Goal: Information Seeking & Learning: Learn about a topic

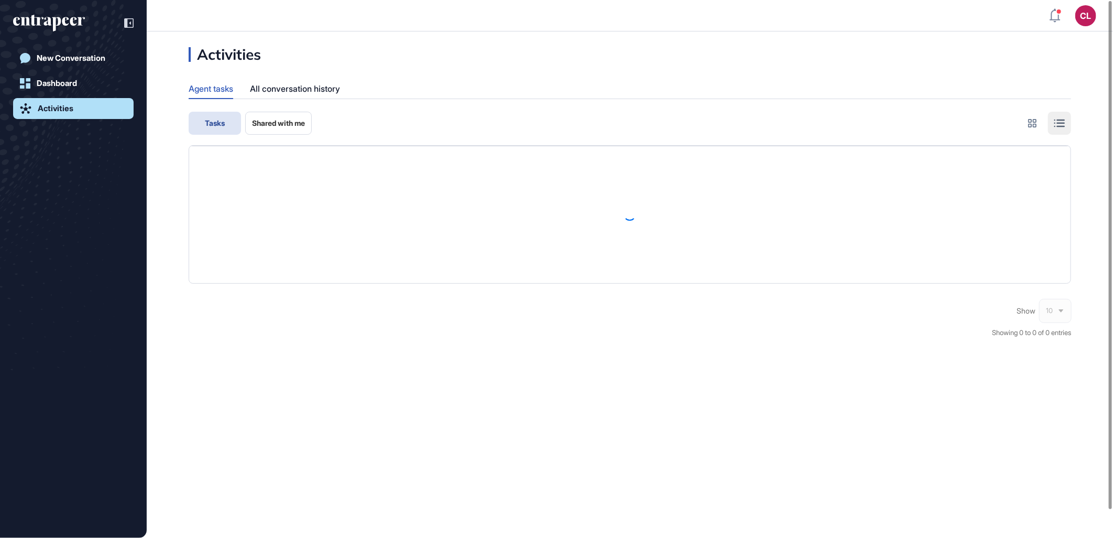
scroll to position [1, 1]
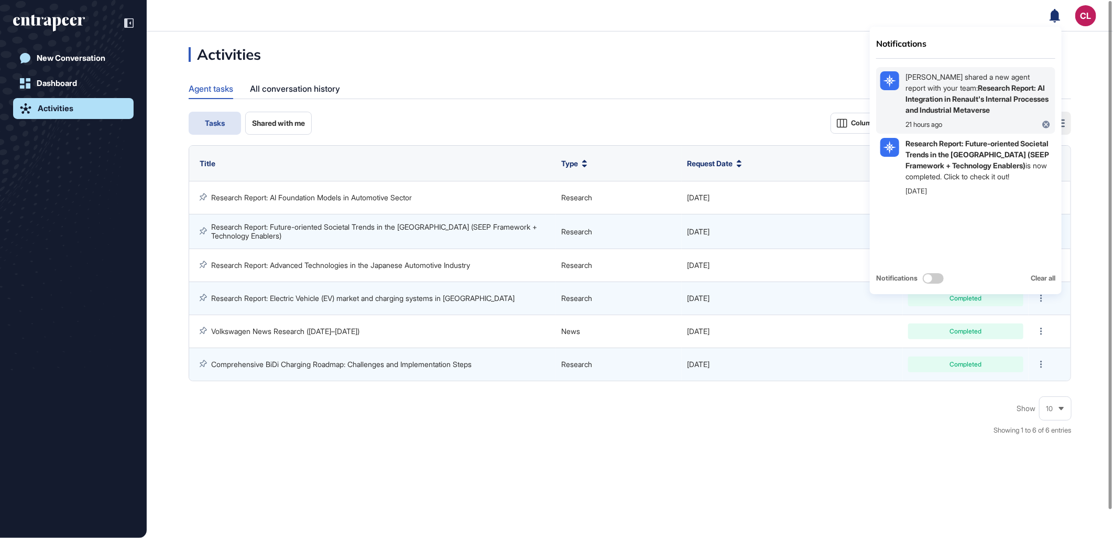
click at [1001, 101] on b "Research Report: AI Integration in Renault's Internal Processes and Industrial …" at bounding box center [977, 98] width 143 height 31
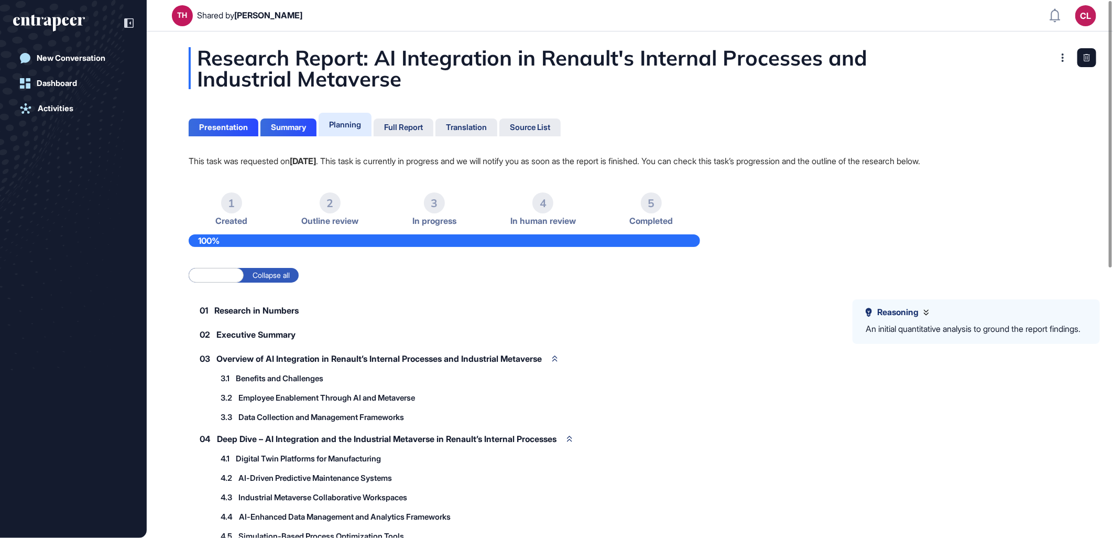
click at [360, 126] on div "Planning" at bounding box center [345, 124] width 32 height 10
click at [394, 124] on div "Full Report" at bounding box center [403, 127] width 39 height 9
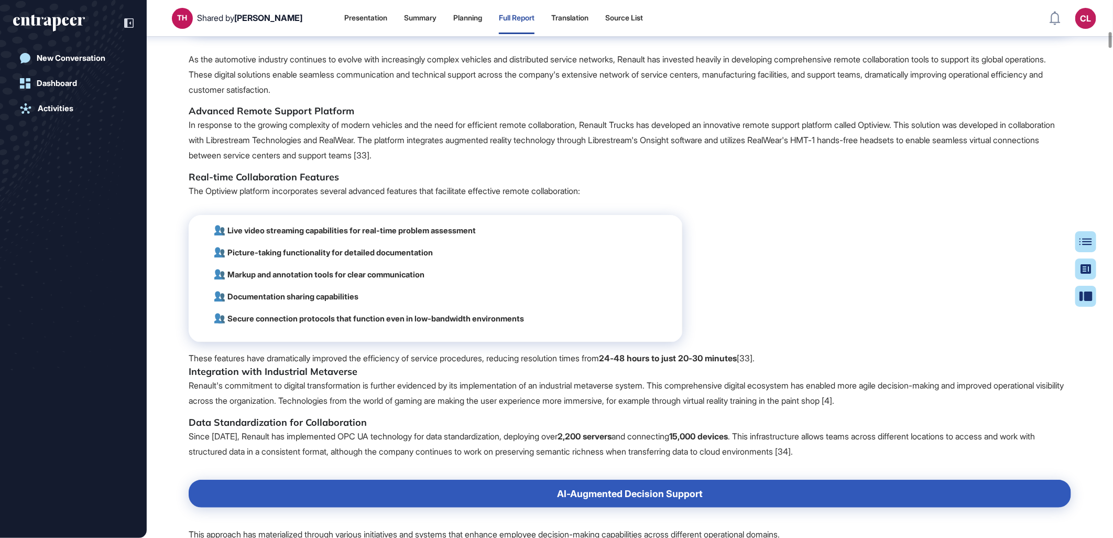
scroll to position [4954, 0]
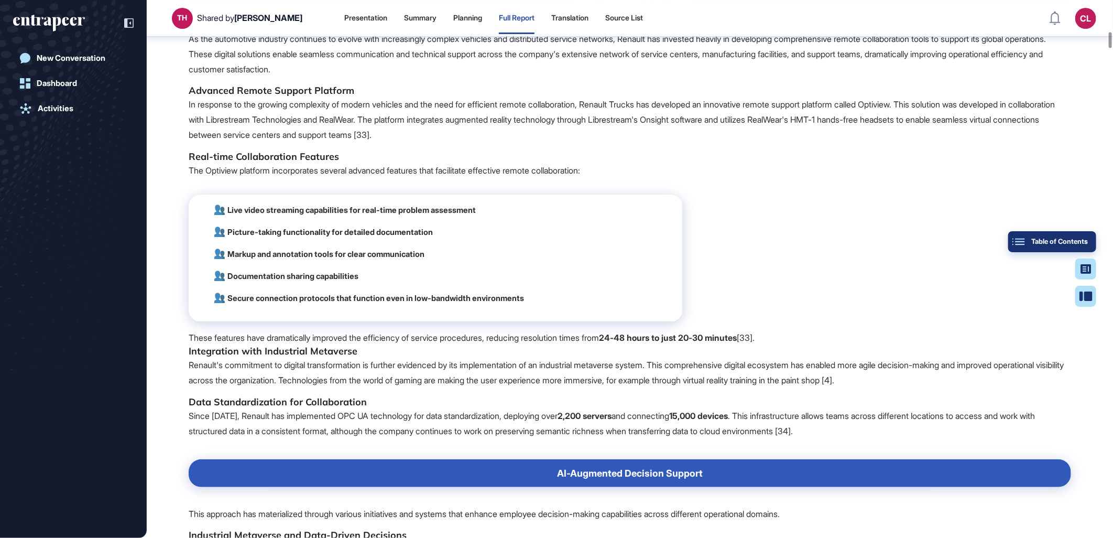
click at [1089, 286] on button "Table of Contents" at bounding box center [1085, 296] width 21 height 21
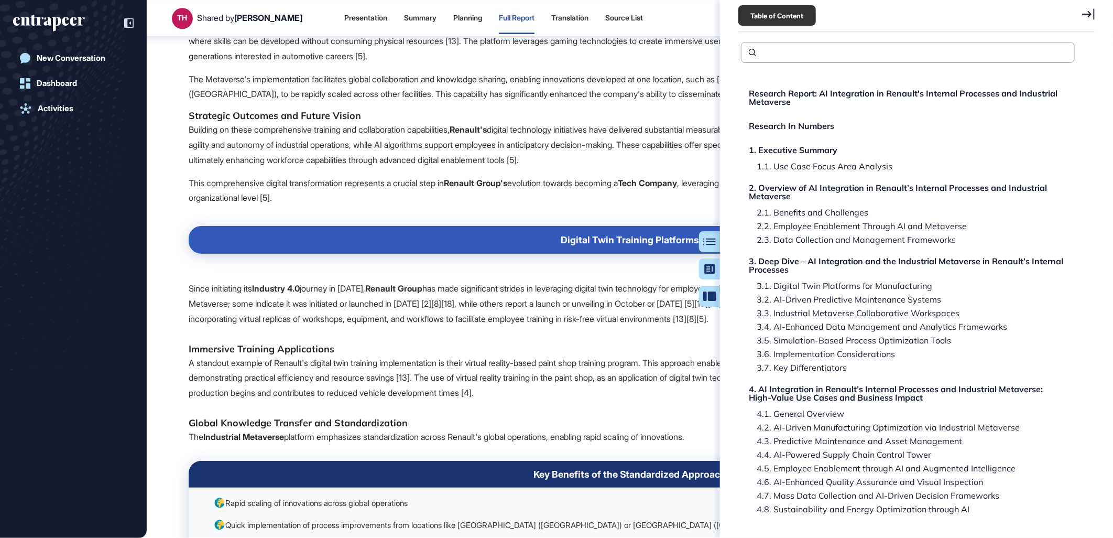
scroll to position [3673, 0]
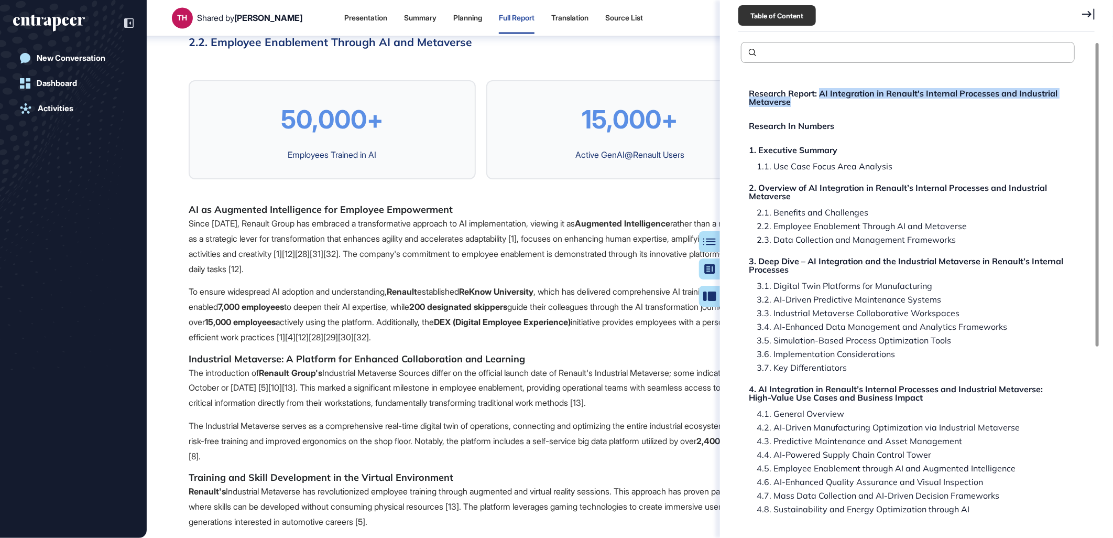
drag, startPoint x: 823, startPoint y: 91, endPoint x: 834, endPoint y: 113, distance: 24.4
click at [834, 113] on div "Research Report: AI Integration in Renault's Internal Processes and Industrial …" at bounding box center [908, 448] width 334 height 734
click at [579, 344] on p "To ensure widespread AI adoption and understanding, Renault established ReKnow …" at bounding box center [630, 314] width 882 height 60
click at [693, 19] on div "Section References 2 4 5 6 7 8 9 10 11 12 13 14 15 16 18 19 20 21 22 23 24 25 2…" at bounding box center [630, 5] width 882 height 30
click at [1086, 18] on icon at bounding box center [1088, 14] width 13 height 12
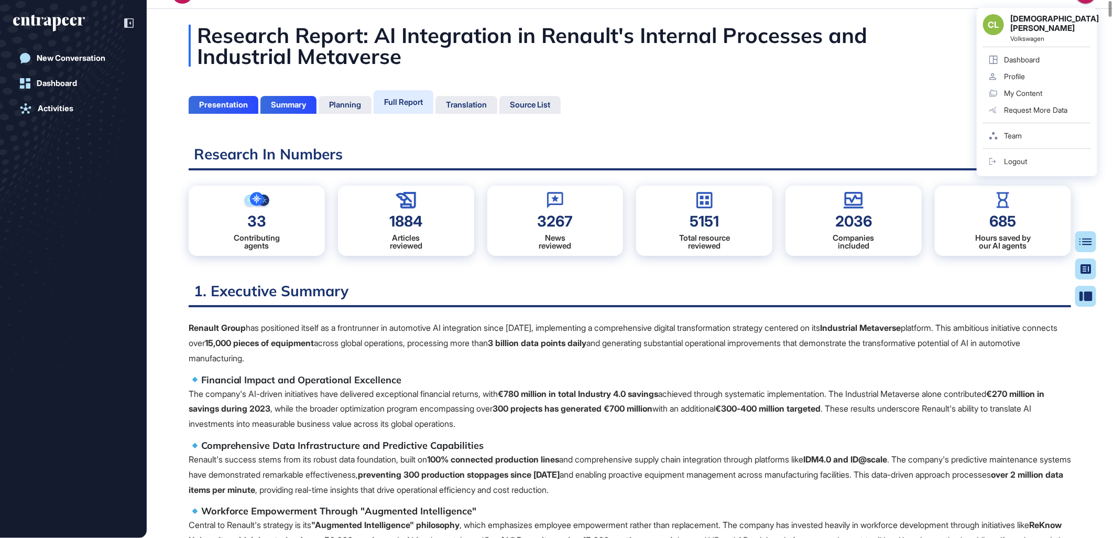
scroll to position [0, 0]
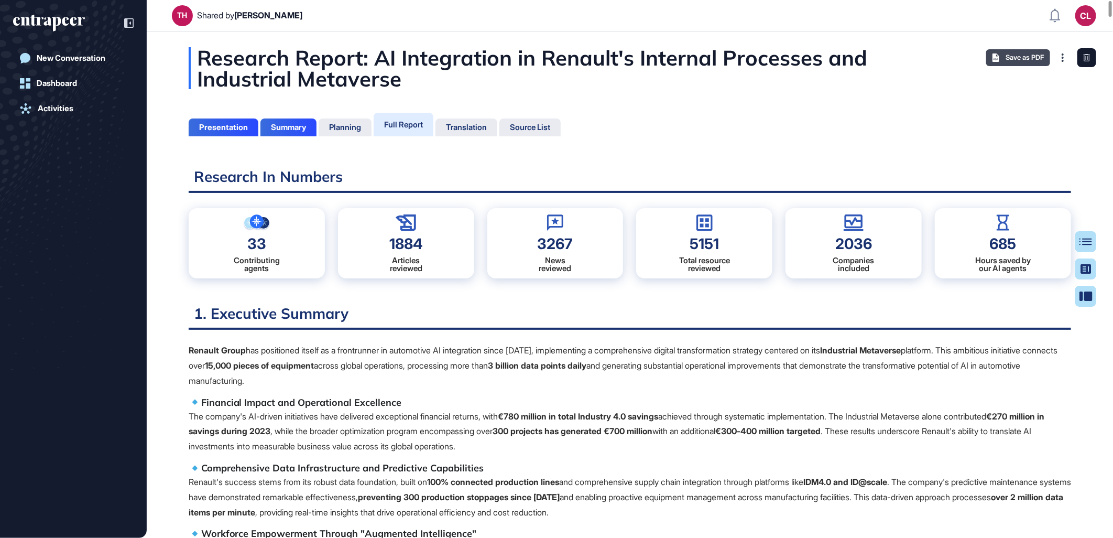
click at [1001, 56] on div "Save as PDF" at bounding box center [1018, 57] width 64 height 17
click at [551, 409] on p "The company's AI-driven initiatives have delivered exceptional financial return…" at bounding box center [630, 431] width 882 height 45
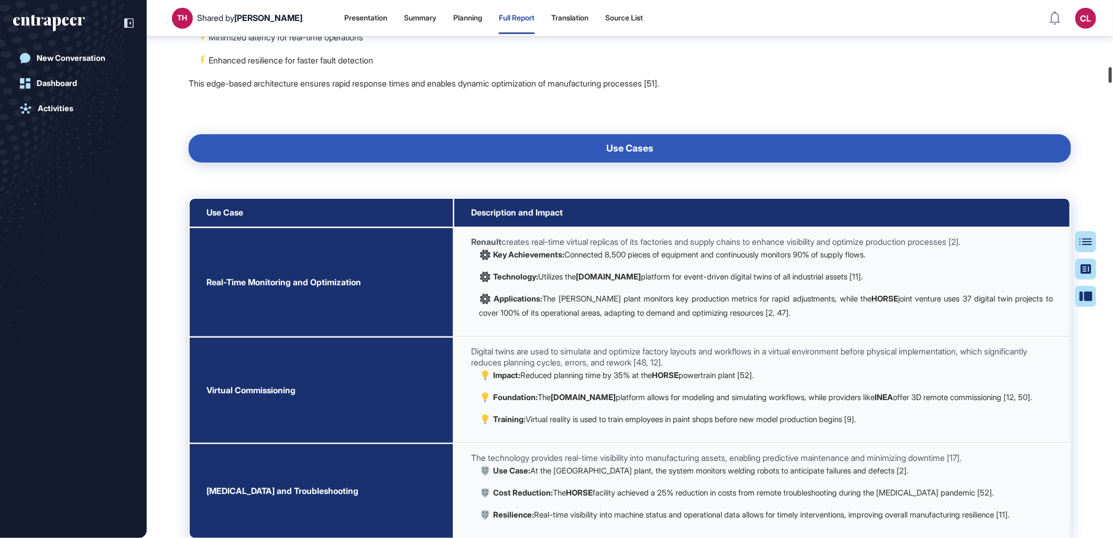
drag, startPoint x: 1110, startPoint y: 6, endPoint x: 1106, endPoint y: 72, distance: 66.2
click at [1109, 72] on div at bounding box center [1110, 75] width 3 height 16
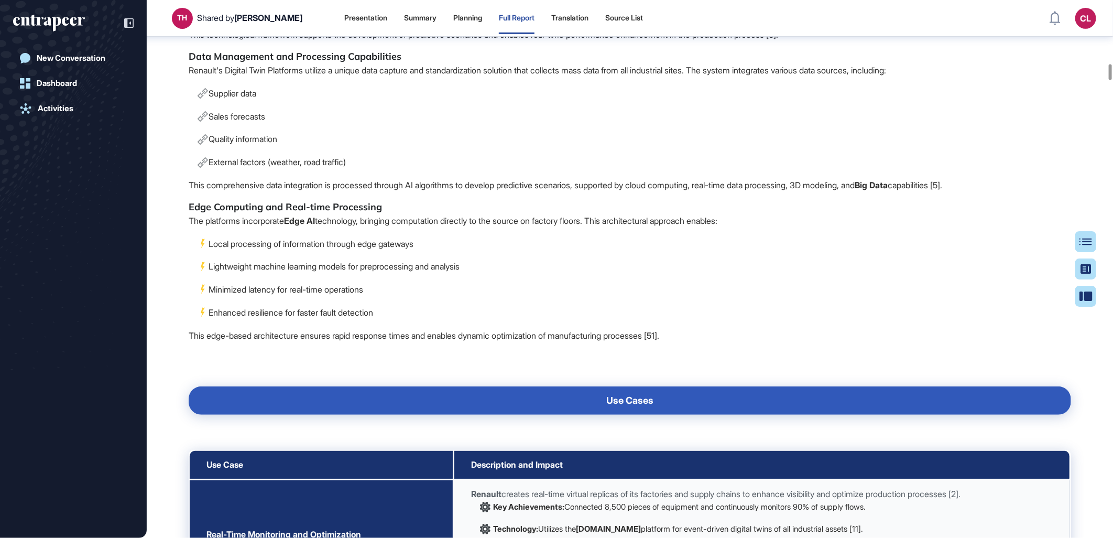
scroll to position [10023, 0]
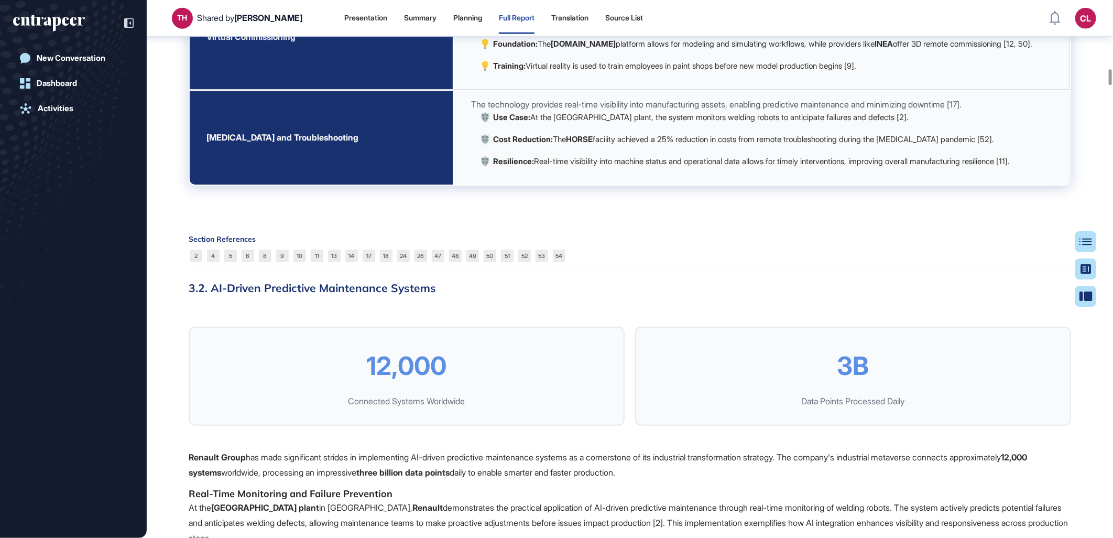
drag, startPoint x: 582, startPoint y: 236, endPoint x: 519, endPoint y: 433, distance: 206.8
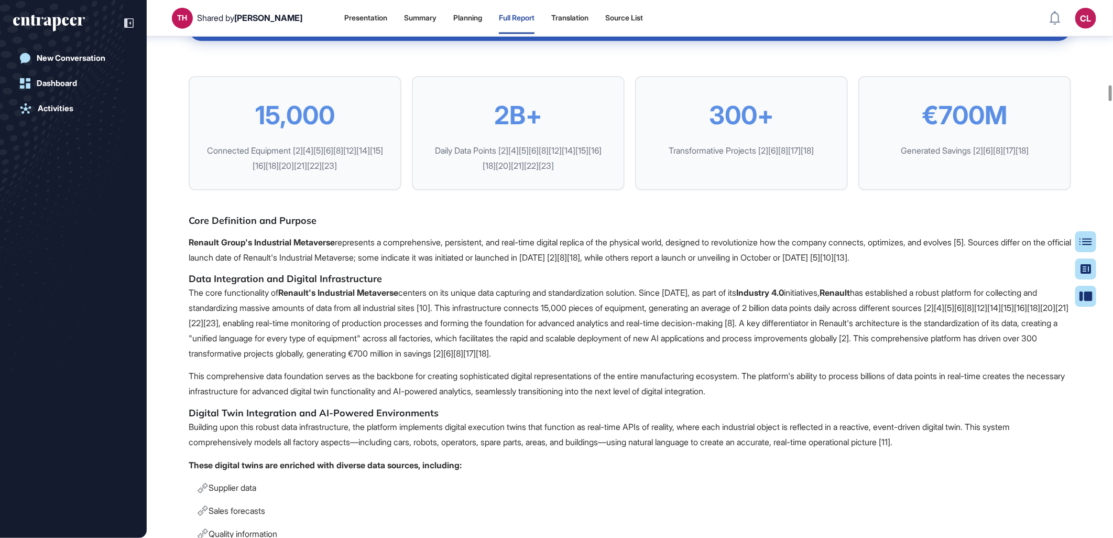
scroll to position [13909, 0]
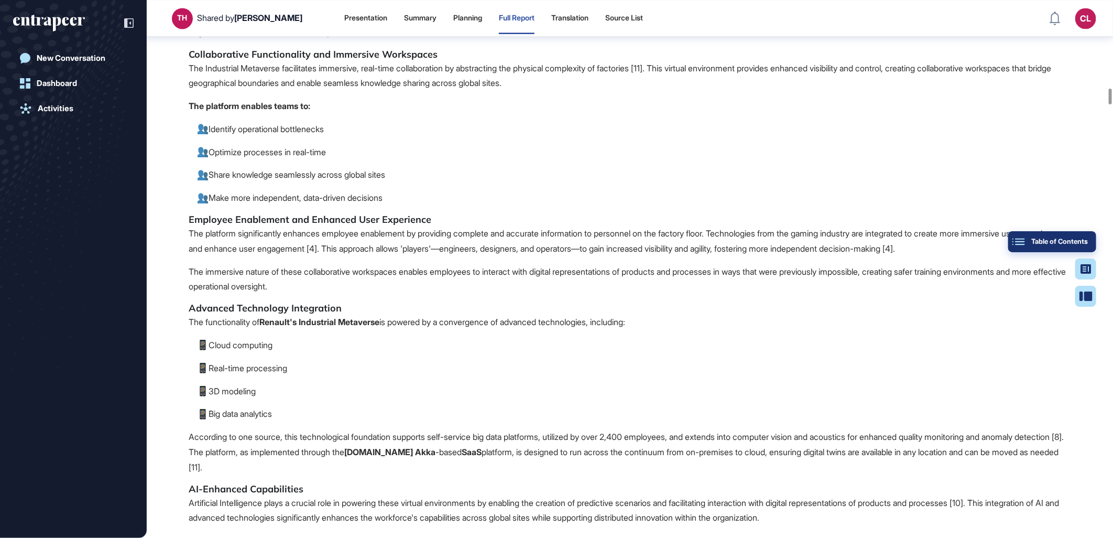
click at [1087, 242] on div "Table of Contents" at bounding box center [1052, 241] width 71 height 8
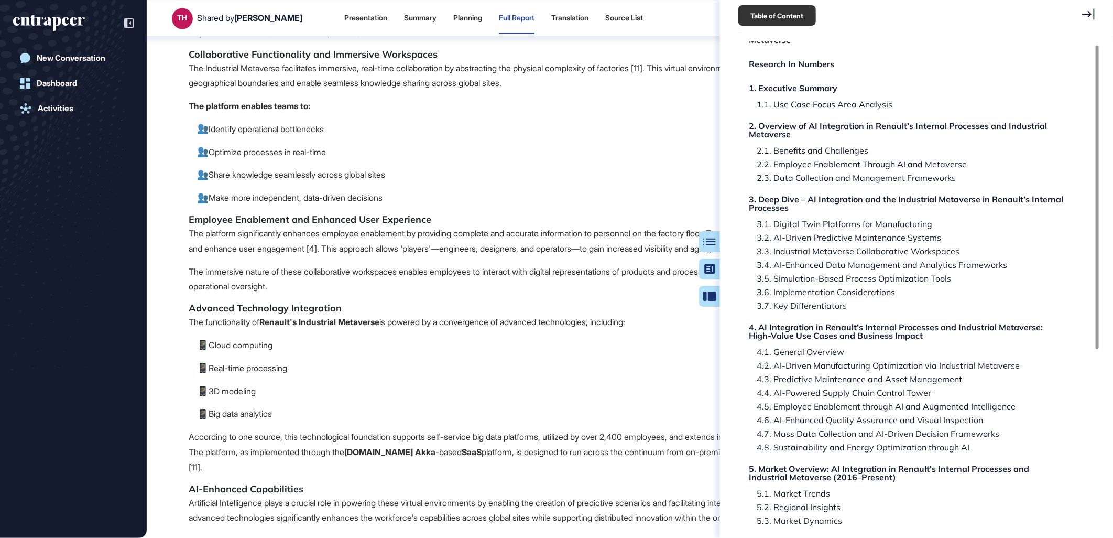
scroll to position [0, 0]
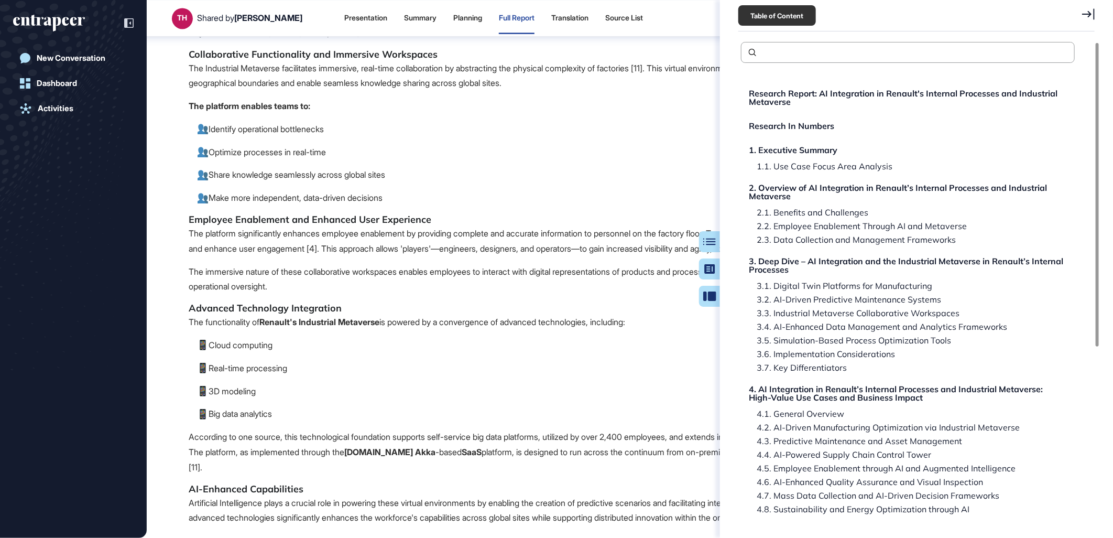
drag, startPoint x: 630, startPoint y: 217, endPoint x: 935, endPoint y: 94, distance: 329.4
click at [1092, 13] on icon at bounding box center [1088, 14] width 13 height 12
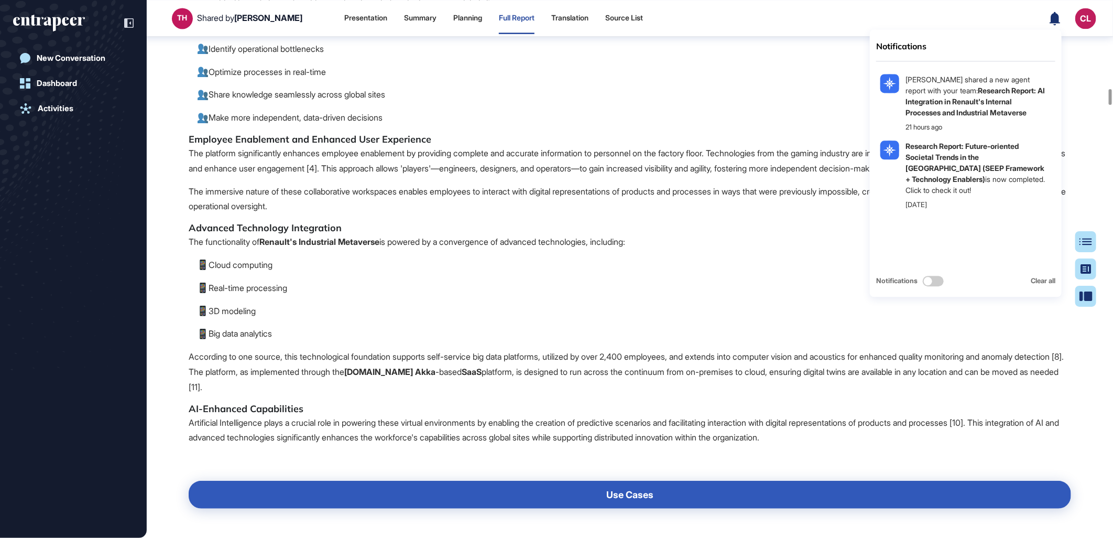
scroll to position [14141, 0]
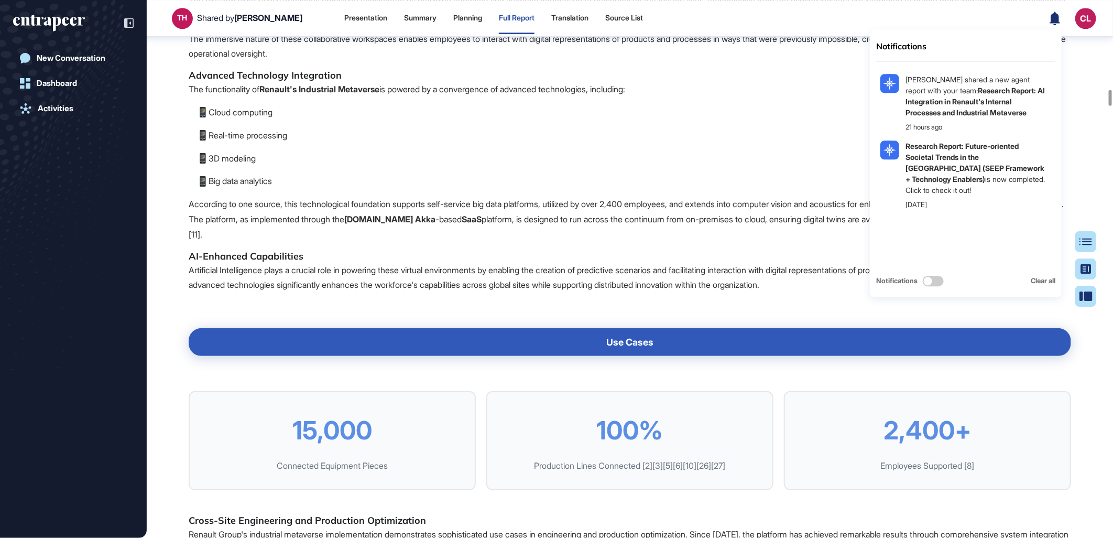
click at [806, 143] on p "Real-time processing" at bounding box center [634, 135] width 875 height 15
click at [1051, 27] on div "Notifications Tabea Huellen shared a new agent report with your team: Research …" at bounding box center [1073, 18] width 47 height 21
click at [1054, 18] on icon at bounding box center [1055, 18] width 10 height 14
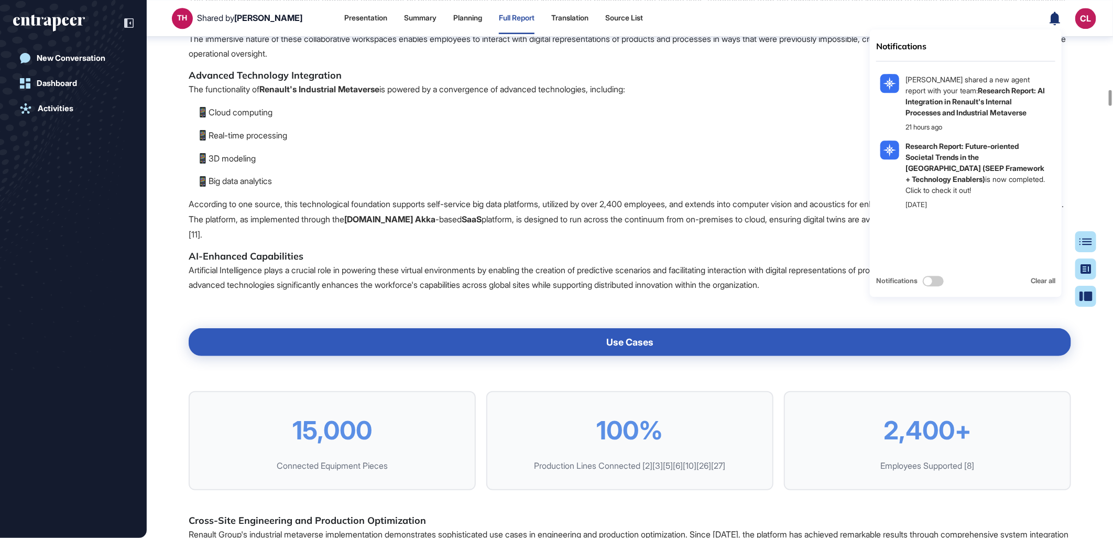
click at [958, 143] on p "Real-time processing" at bounding box center [634, 135] width 875 height 15
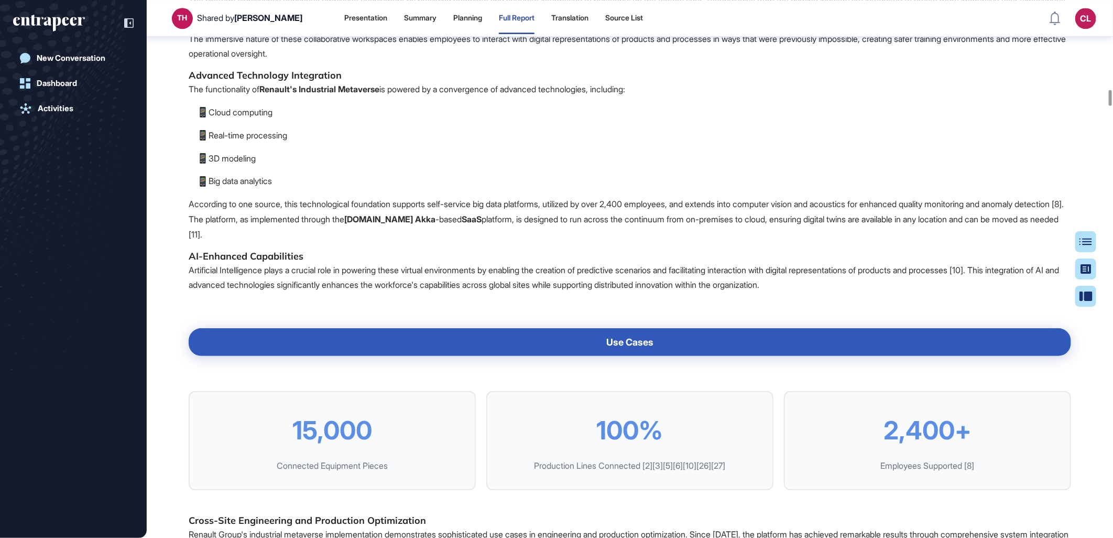
drag, startPoint x: 1025, startPoint y: 377, endPoint x: 950, endPoint y: 379, distance: 75.5
click at [950, 166] on p "3D modeling" at bounding box center [634, 158] width 875 height 15
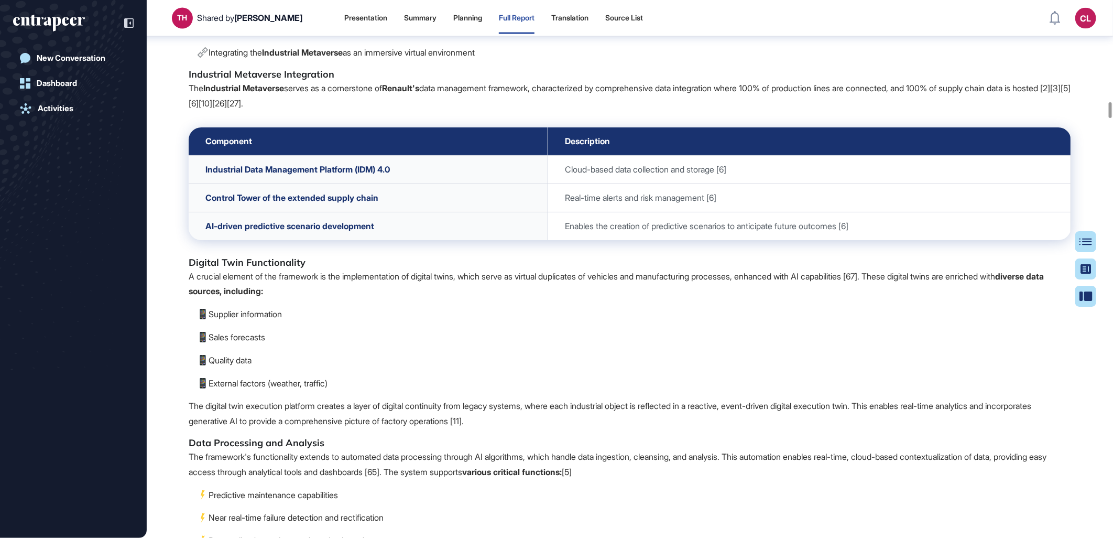
scroll to position [16063, 0]
drag, startPoint x: 187, startPoint y: 67, endPoint x: 346, endPoint y: 361, distance: 334.6
click at [350, 112] on p "The Industrial Metaverse serves as a cornerstone of Renault's data management f…" at bounding box center [630, 96] width 882 height 30
drag, startPoint x: 350, startPoint y: 360, endPoint x: 191, endPoint y: 76, distance: 325.4
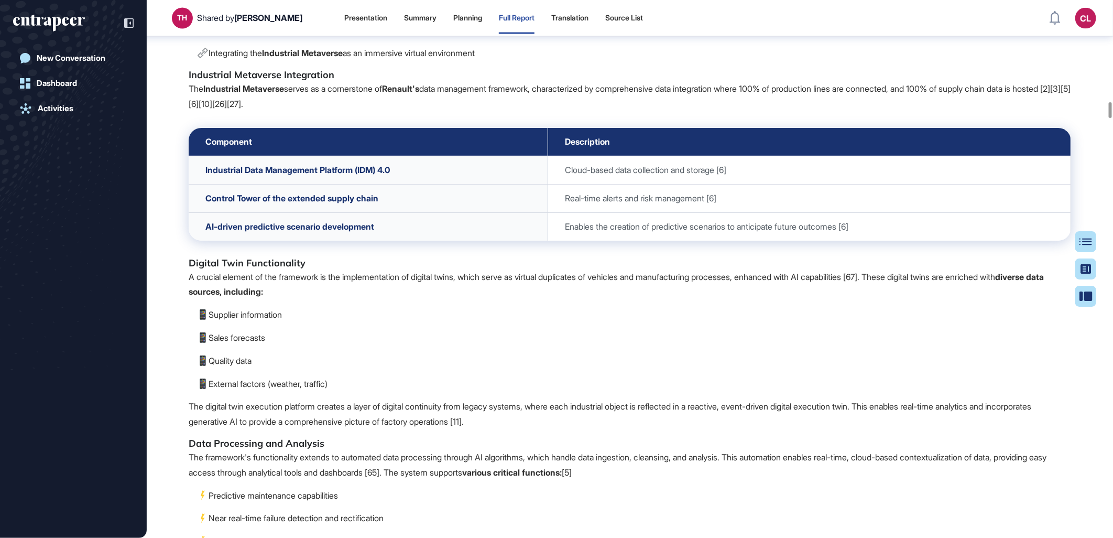
drag, startPoint x: 191, startPoint y: 75, endPoint x: 298, endPoint y: 136, distance: 123.0
drag, startPoint x: 185, startPoint y: 68, endPoint x: 373, endPoint y: 355, distance: 343.3
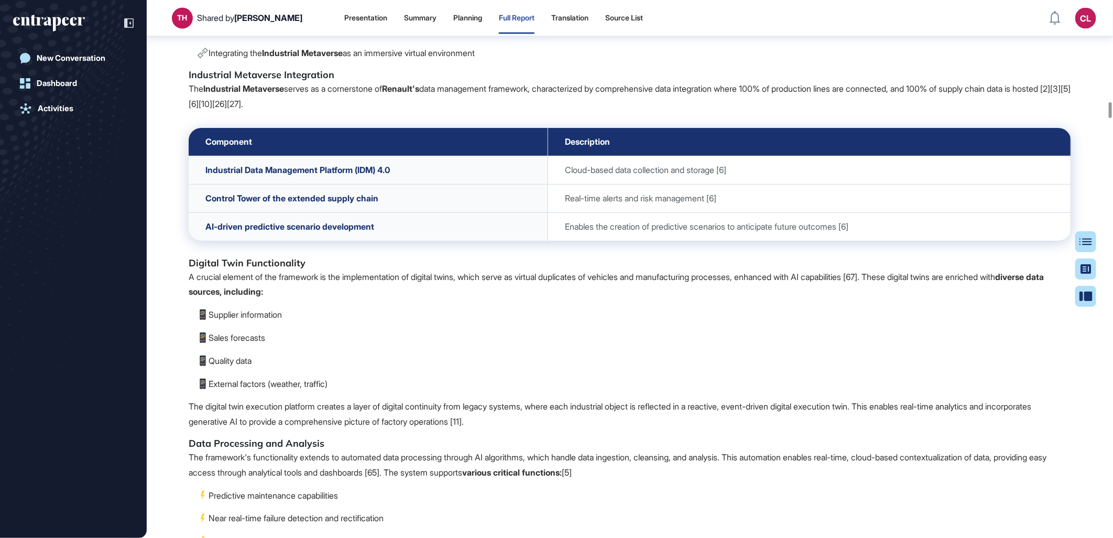
click at [373, 112] on p "The Industrial Metaverse serves as a cornerstone of Renault's data management f…" at bounding box center [630, 96] width 882 height 30
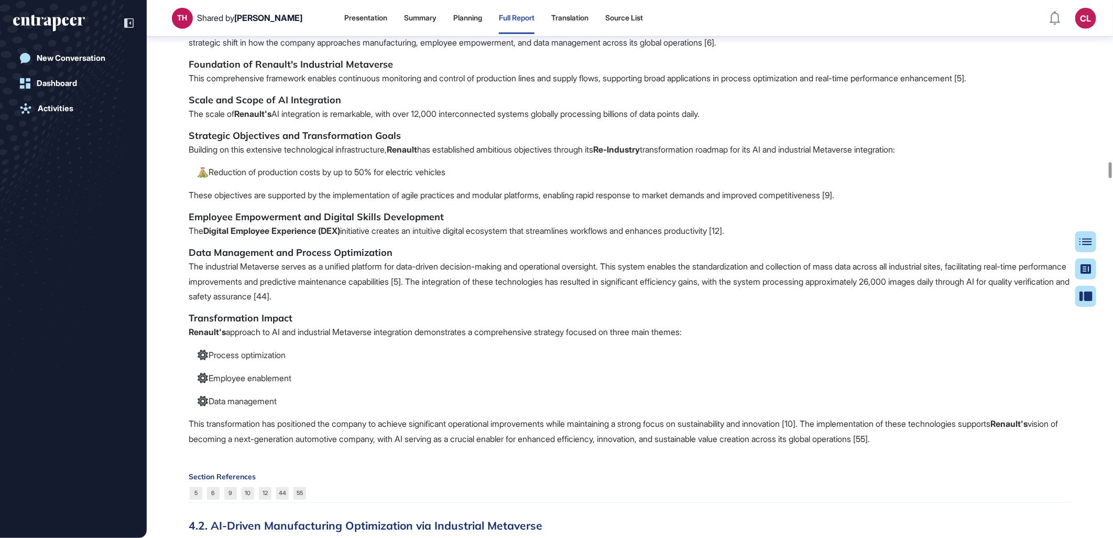
scroll to position [25612, 0]
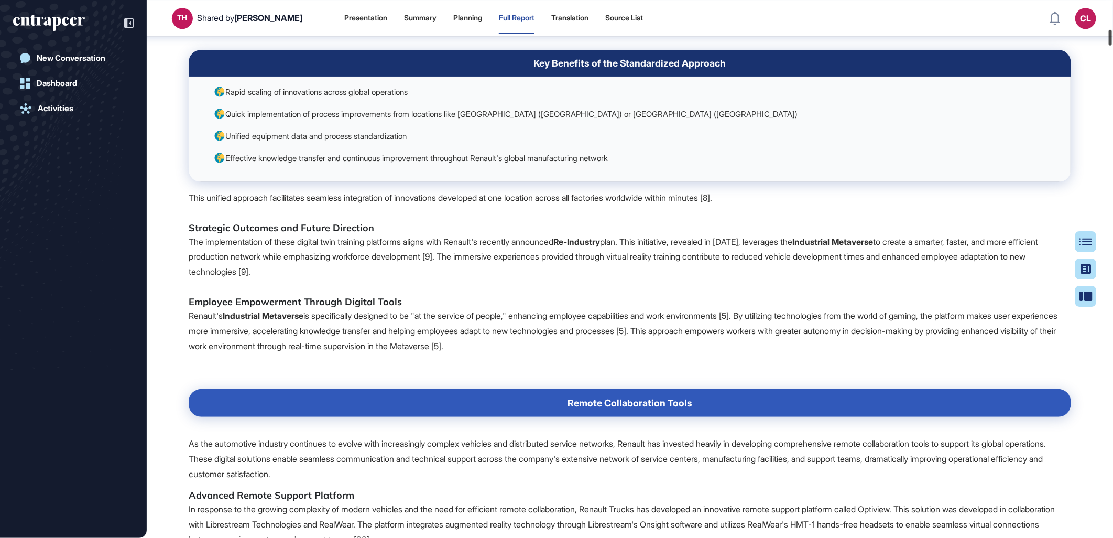
drag, startPoint x: 1108, startPoint y: 171, endPoint x: 1111, endPoint y: 39, distance: 132.6
click at [1111, 39] on div at bounding box center [1110, 38] width 3 height 16
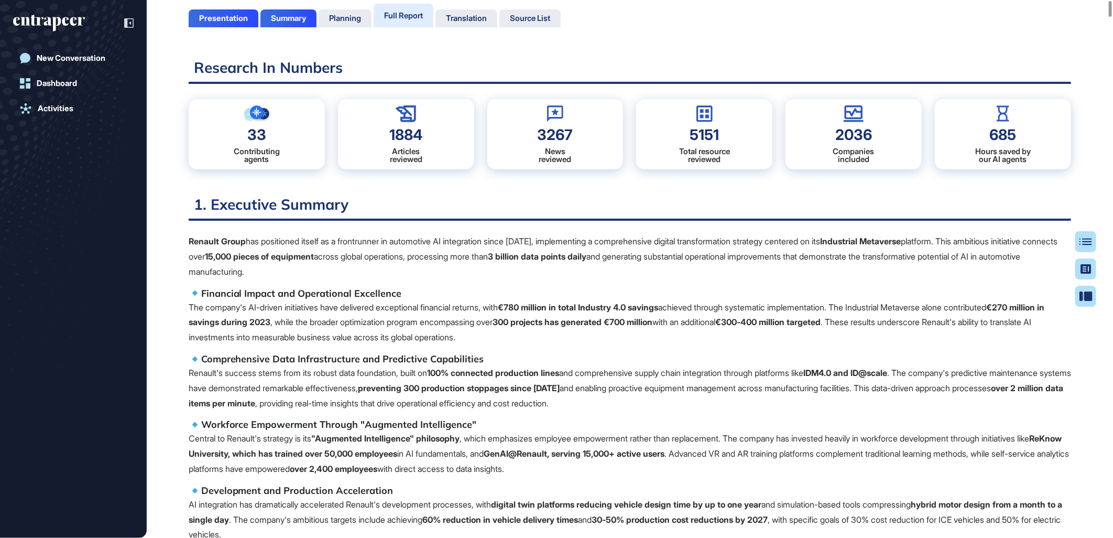
scroll to position [0, 0]
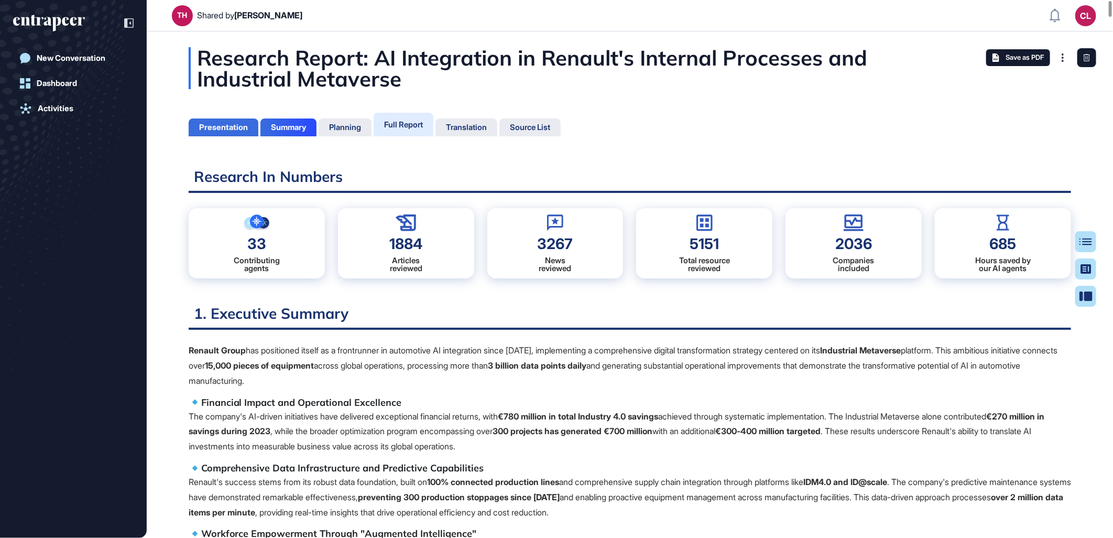
click at [247, 125] on div "Presentation" at bounding box center [223, 127] width 49 height 9
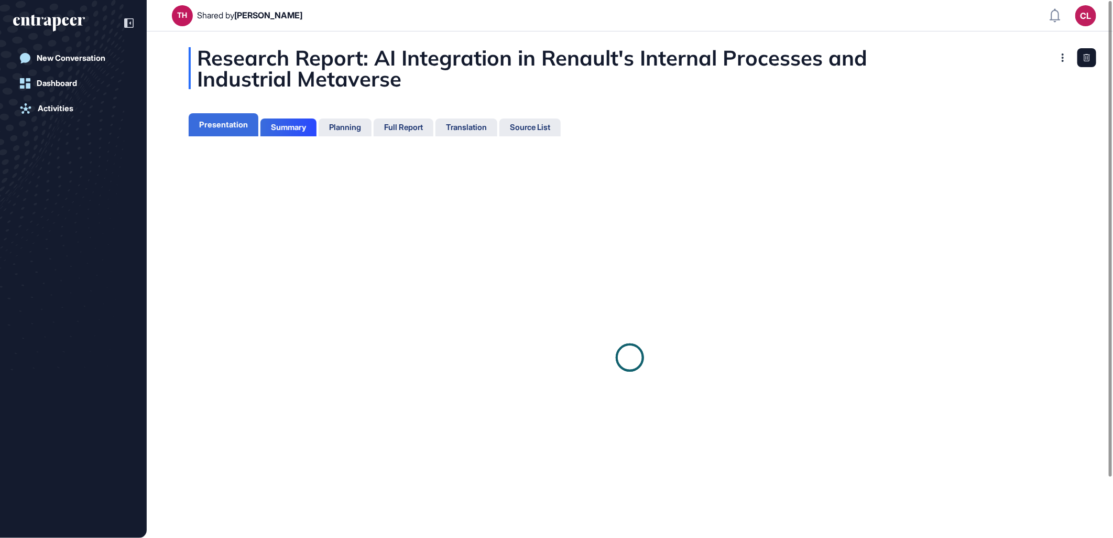
scroll to position [4, 1]
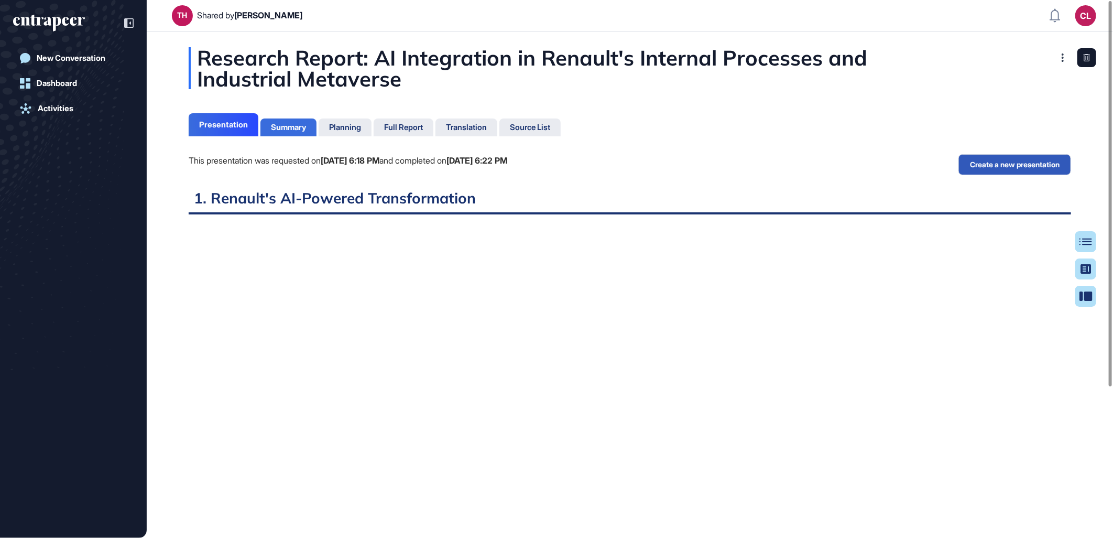
click at [302, 124] on div "Summary" at bounding box center [288, 127] width 35 height 9
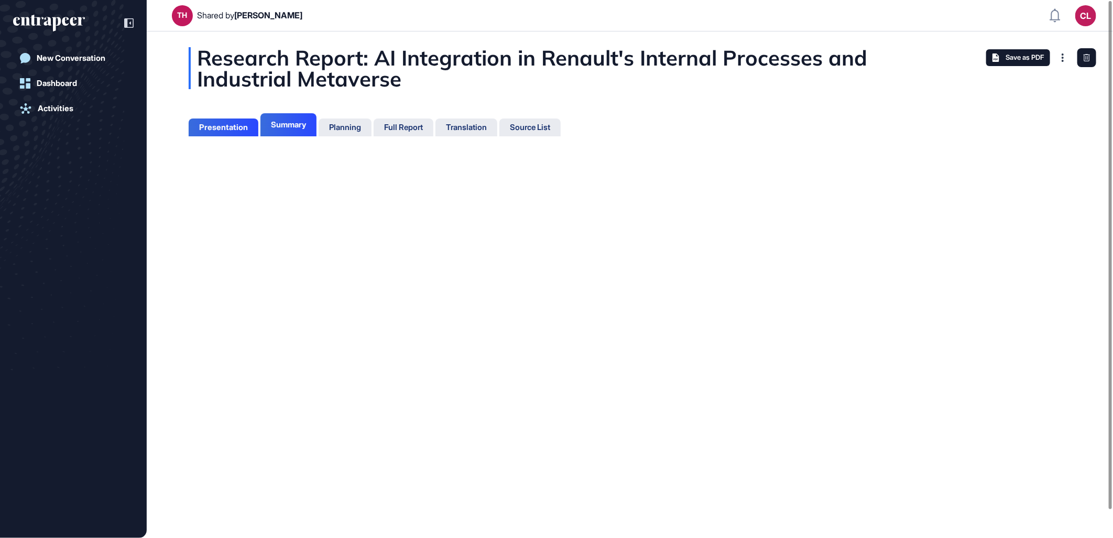
scroll to position [4, 1]
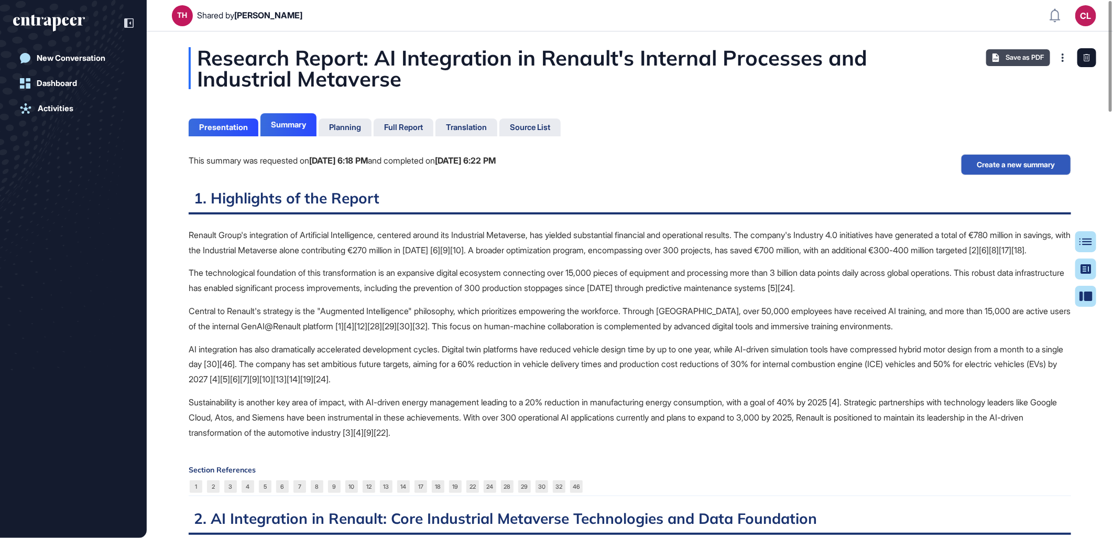
click at [1029, 60] on span "Save as PDF" at bounding box center [1025, 57] width 38 height 8
click at [652, 239] on p "Renault Group's integration of Artificial Intelligence, centered around its Ind…" at bounding box center [630, 242] width 882 height 30
click at [304, 334] on p "Central to Renault's strategy is the "Augmented Intelligence" philosophy, which…" at bounding box center [630, 318] width 882 height 30
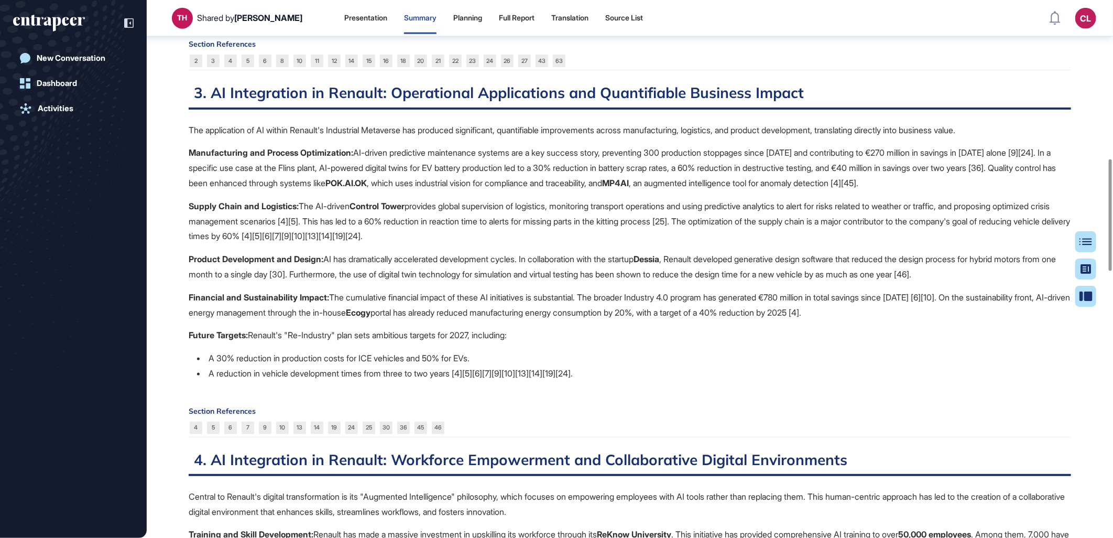
scroll to position [821, 0]
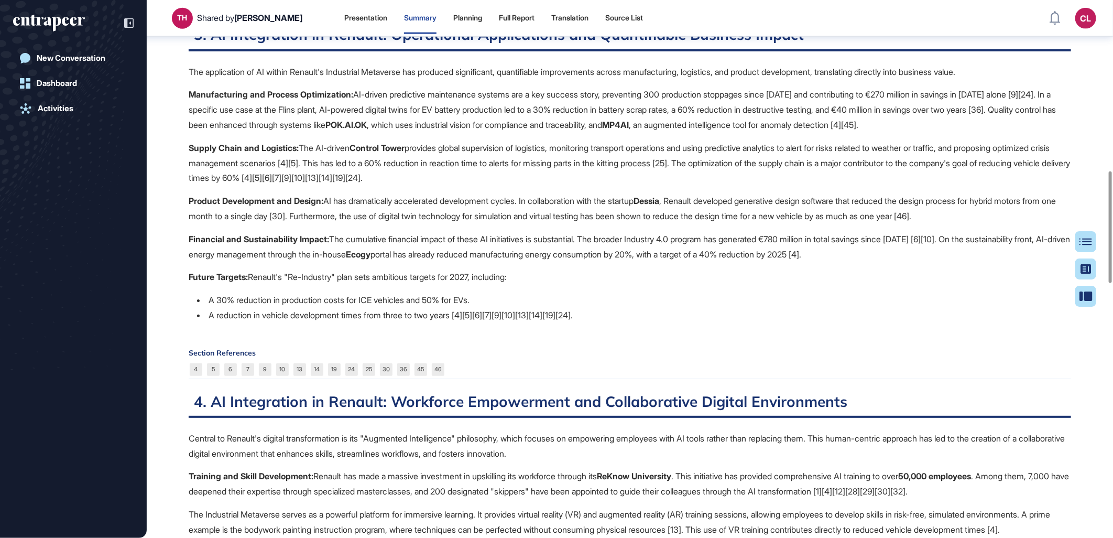
click at [659, 206] on strong "Dessia" at bounding box center [647, 200] width 26 height 10
copy strong "Dessia"
click at [370, 259] on strong "Ecogy" at bounding box center [358, 254] width 25 height 10
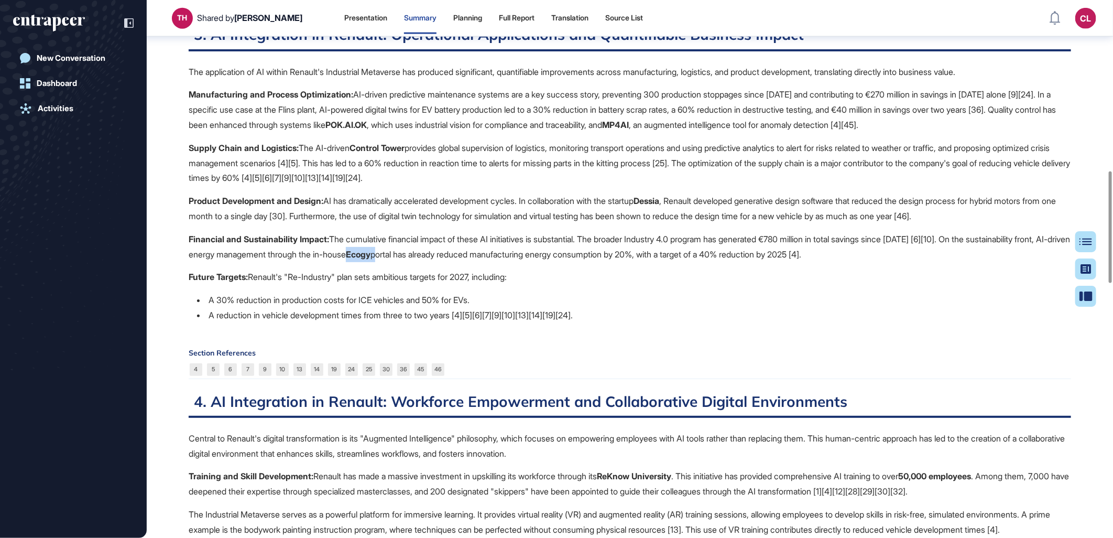
click at [370, 259] on strong "Ecogy" at bounding box center [358, 254] width 25 height 10
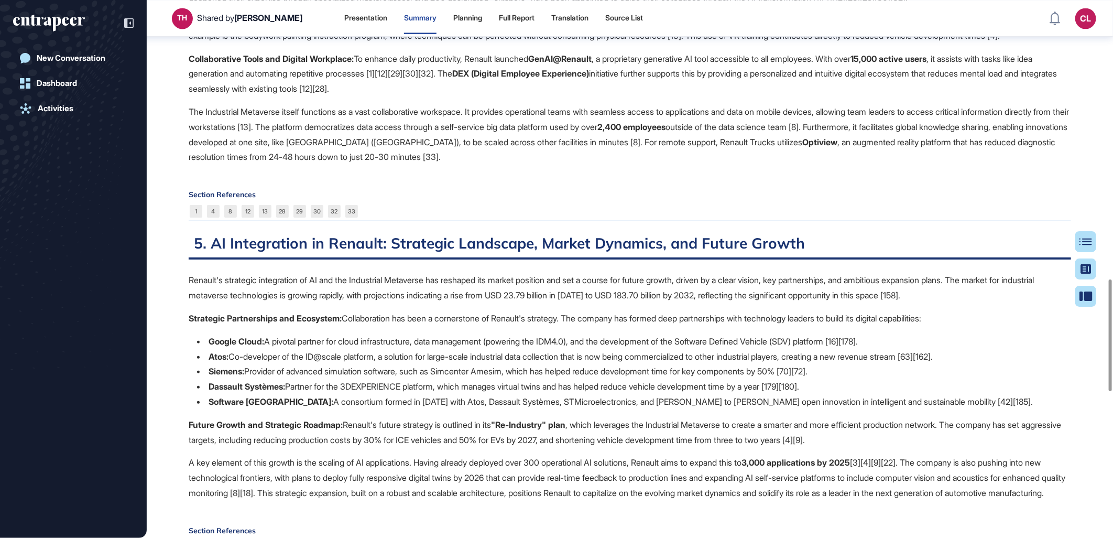
scroll to position [1403, 0]
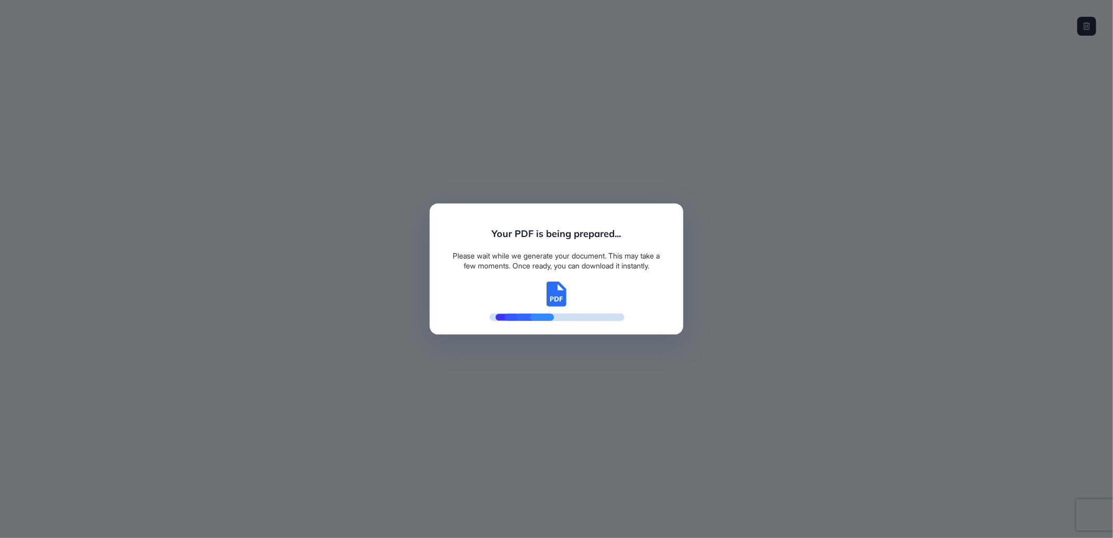
scroll to position [4, 1]
